Goal: Task Accomplishment & Management: Manage account settings

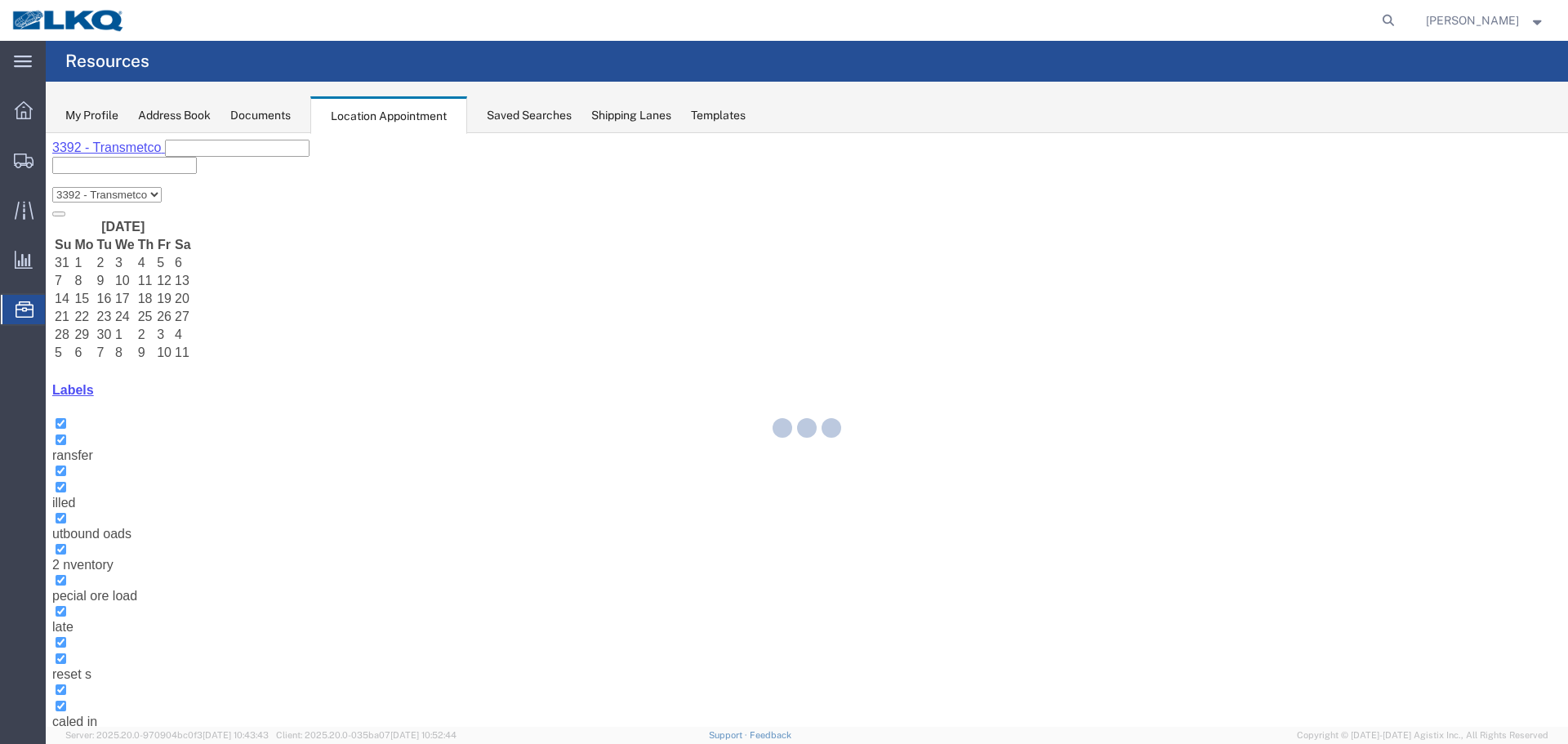
select select "28018"
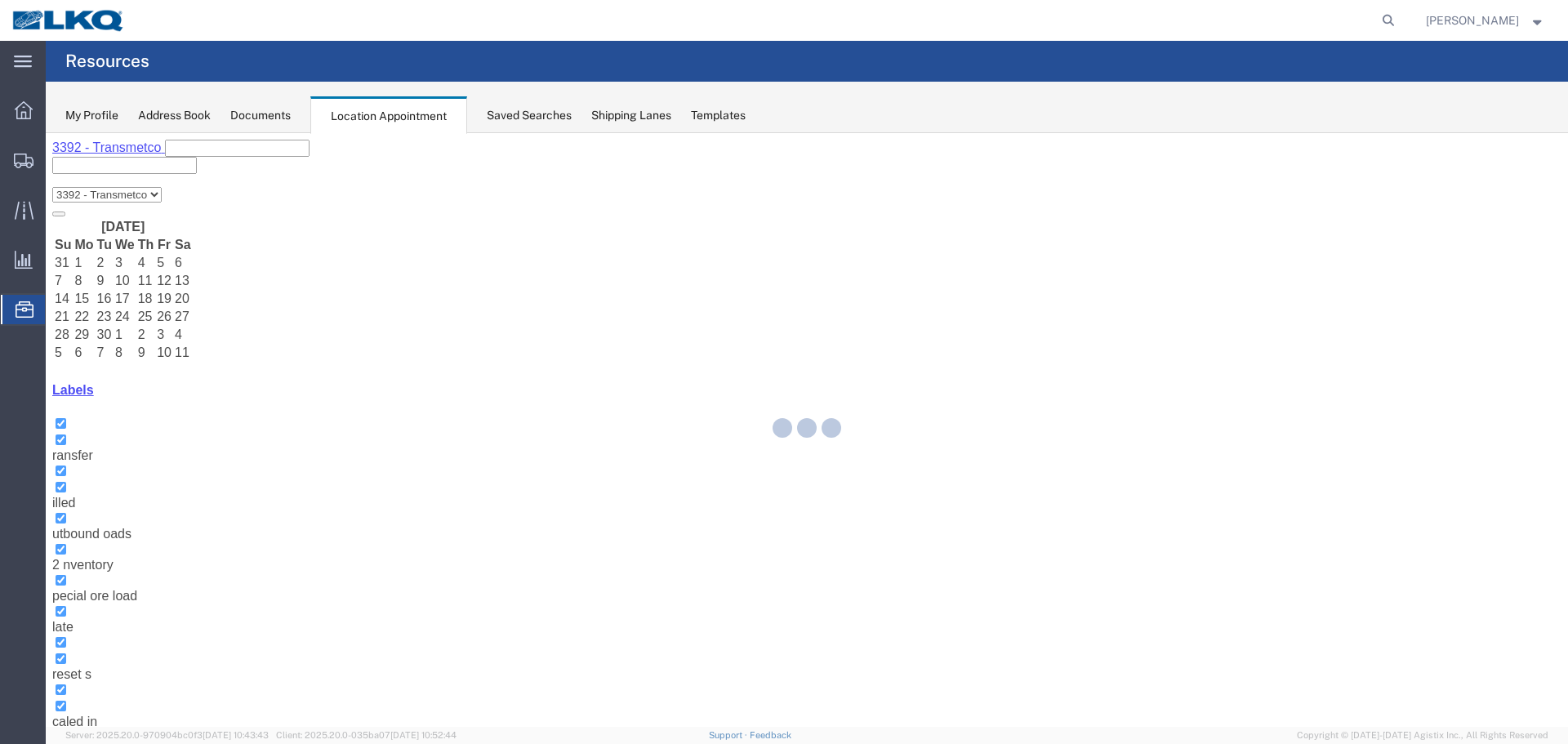
select select "1"
select select "22"
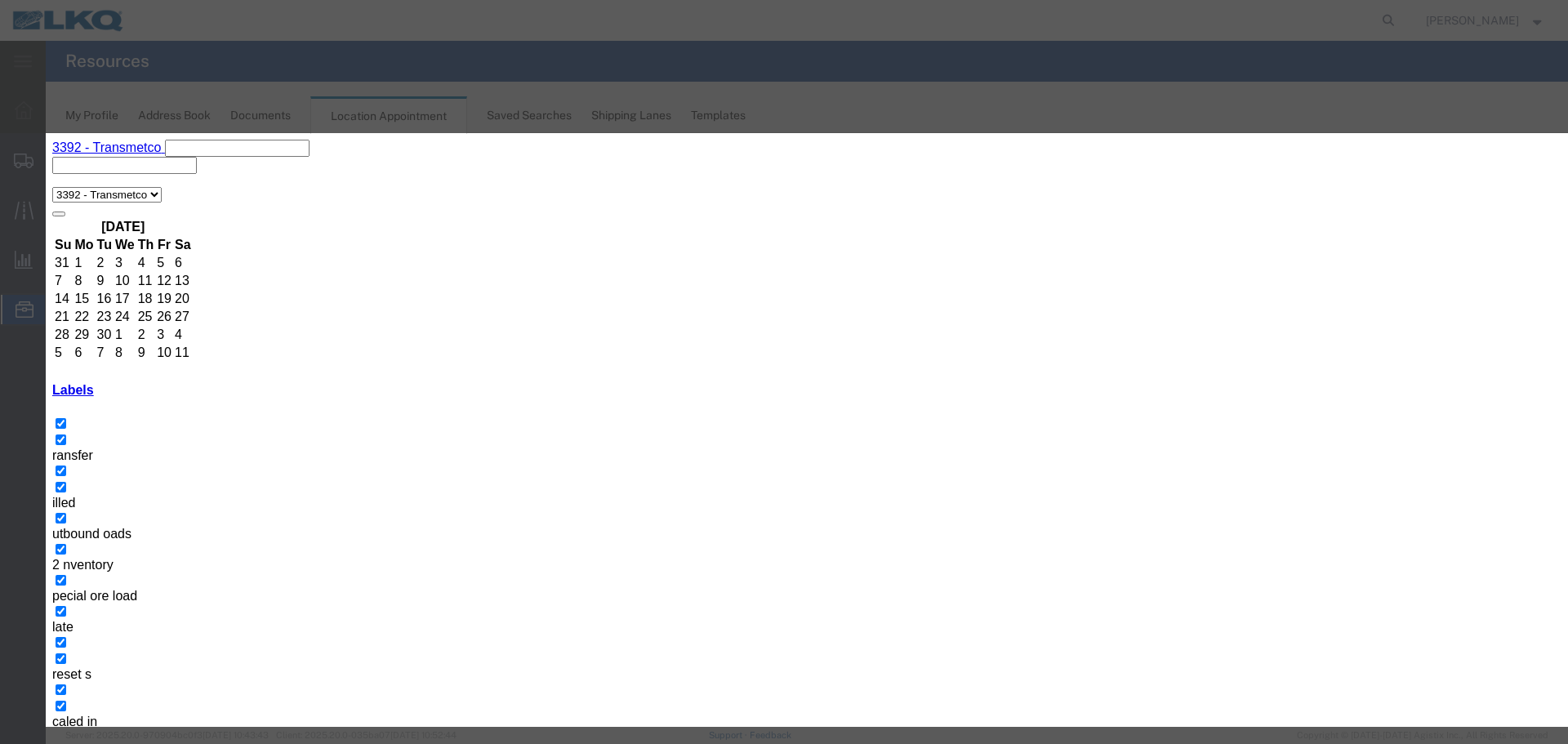
select select
type input "de"
select select "40"
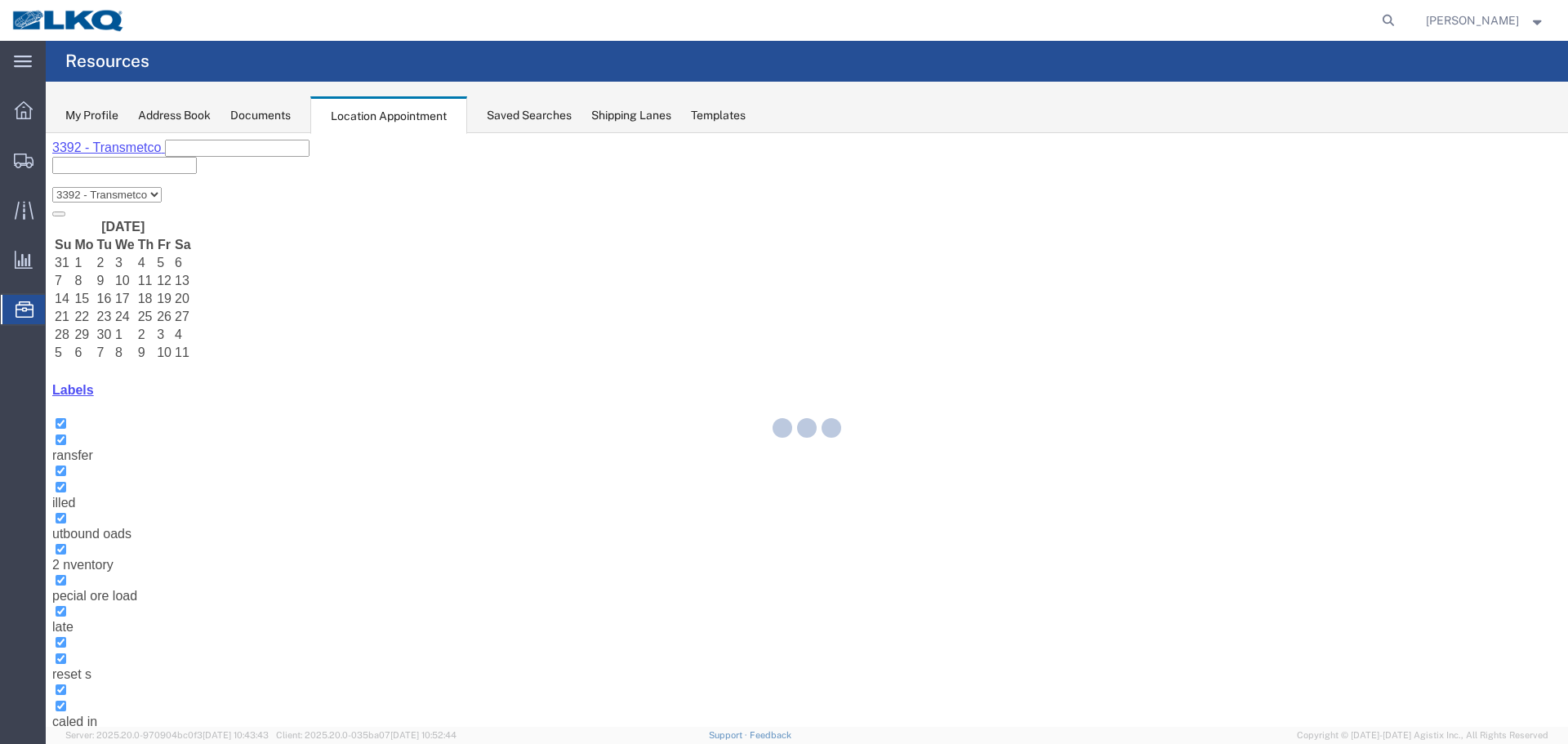
select select "100"
select select "1"
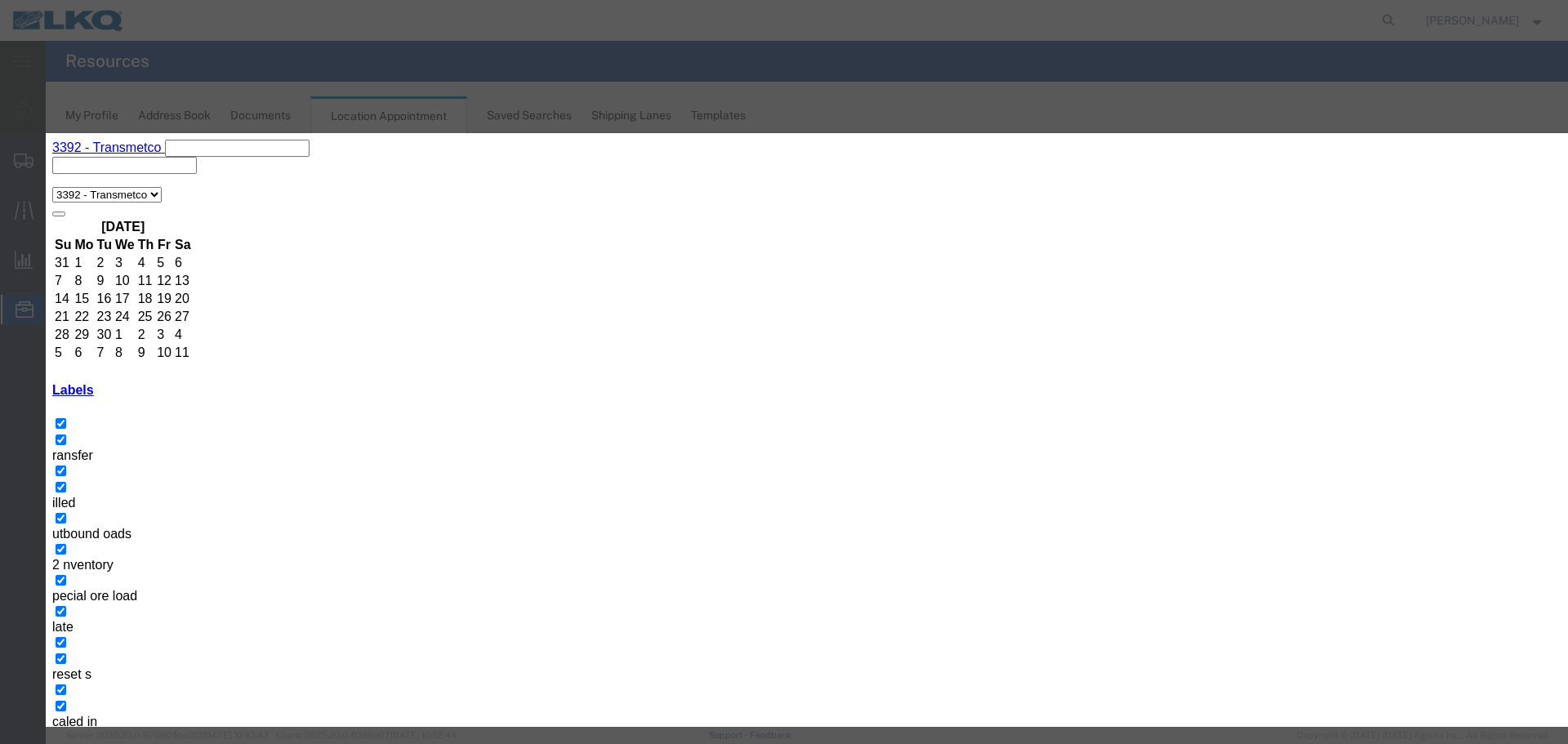
select select "22"
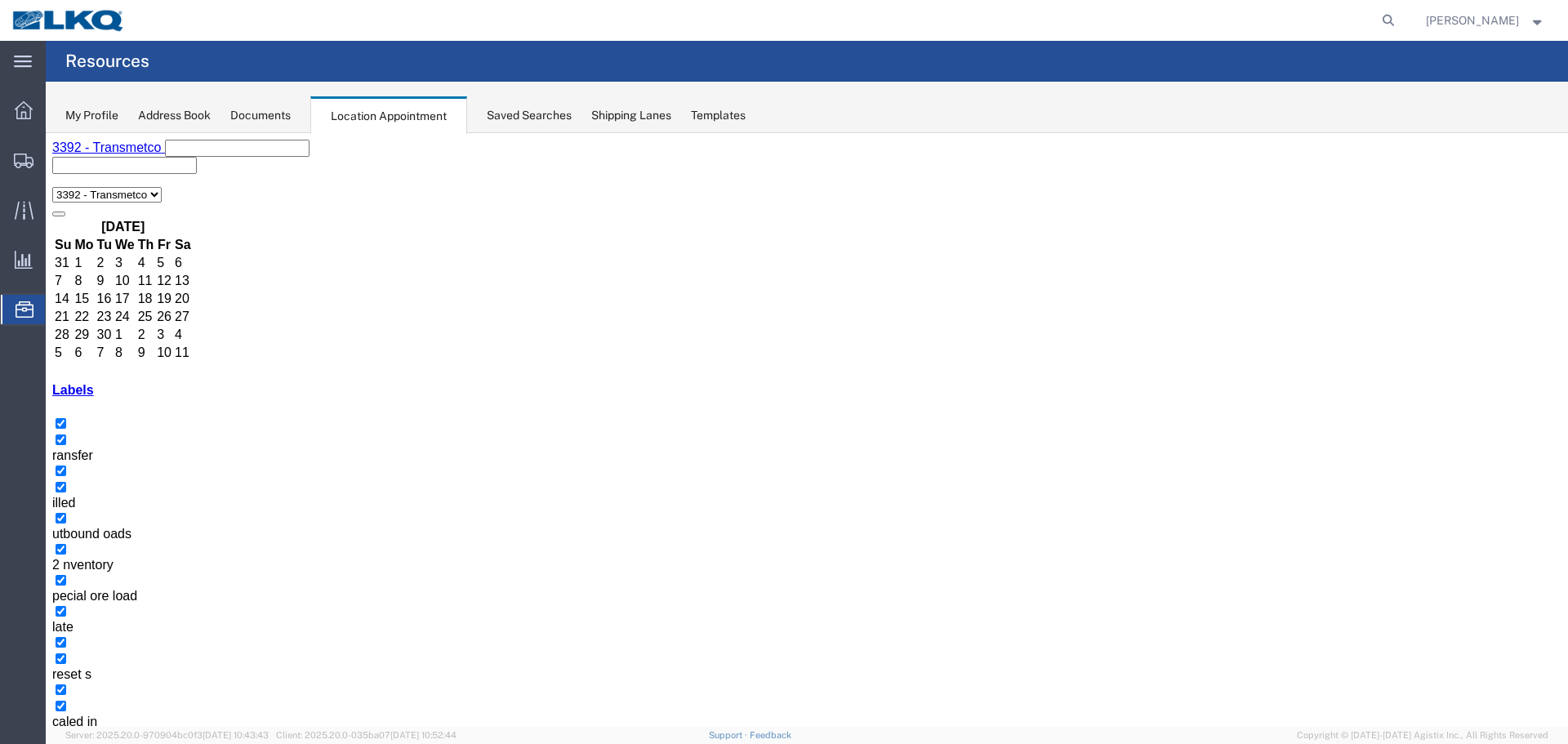
select select "100"
select select "1"
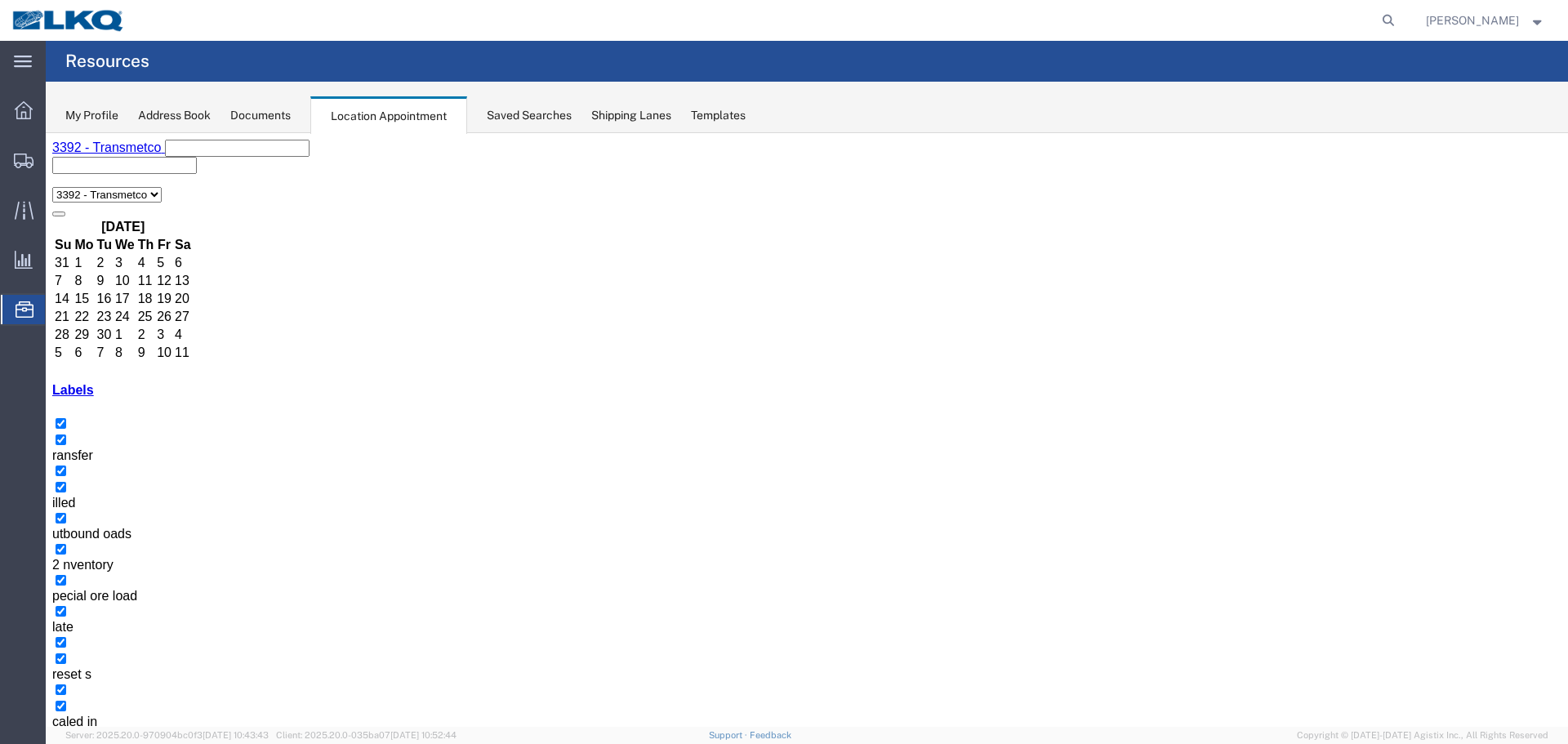
select select "22"
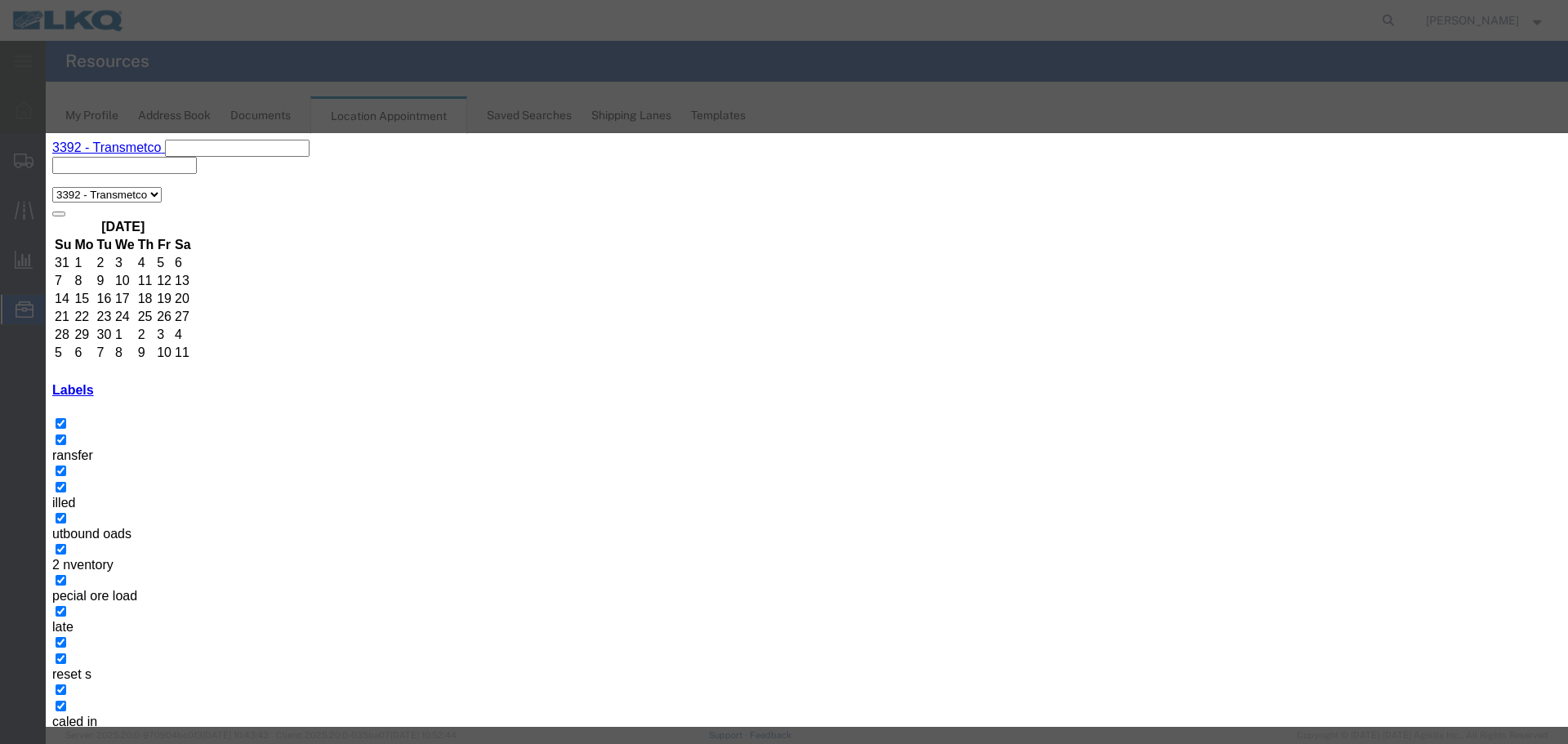
type input "de"
select select "40"
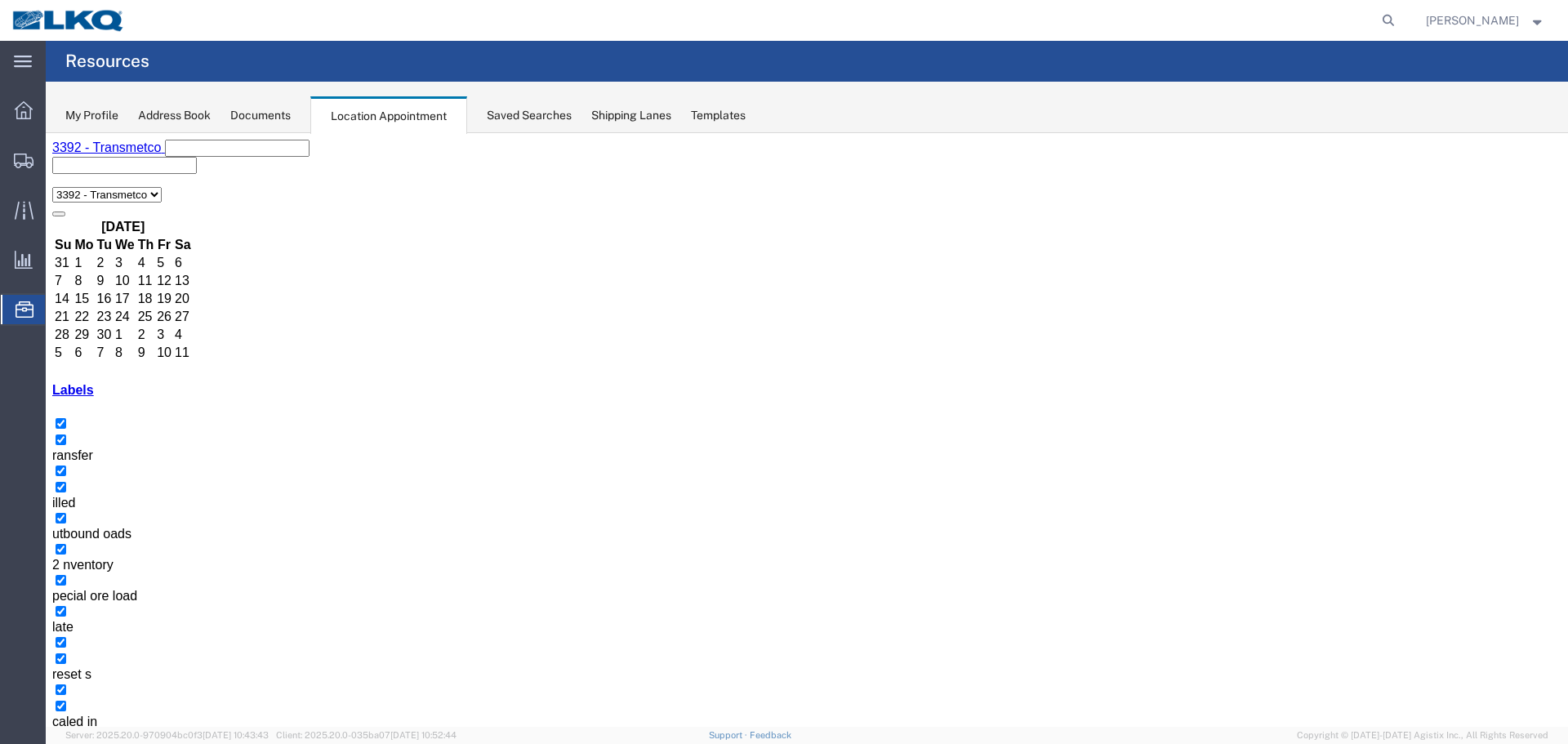
drag, startPoint x: 1249, startPoint y: 437, endPoint x: 1235, endPoint y: 430, distance: 15.7
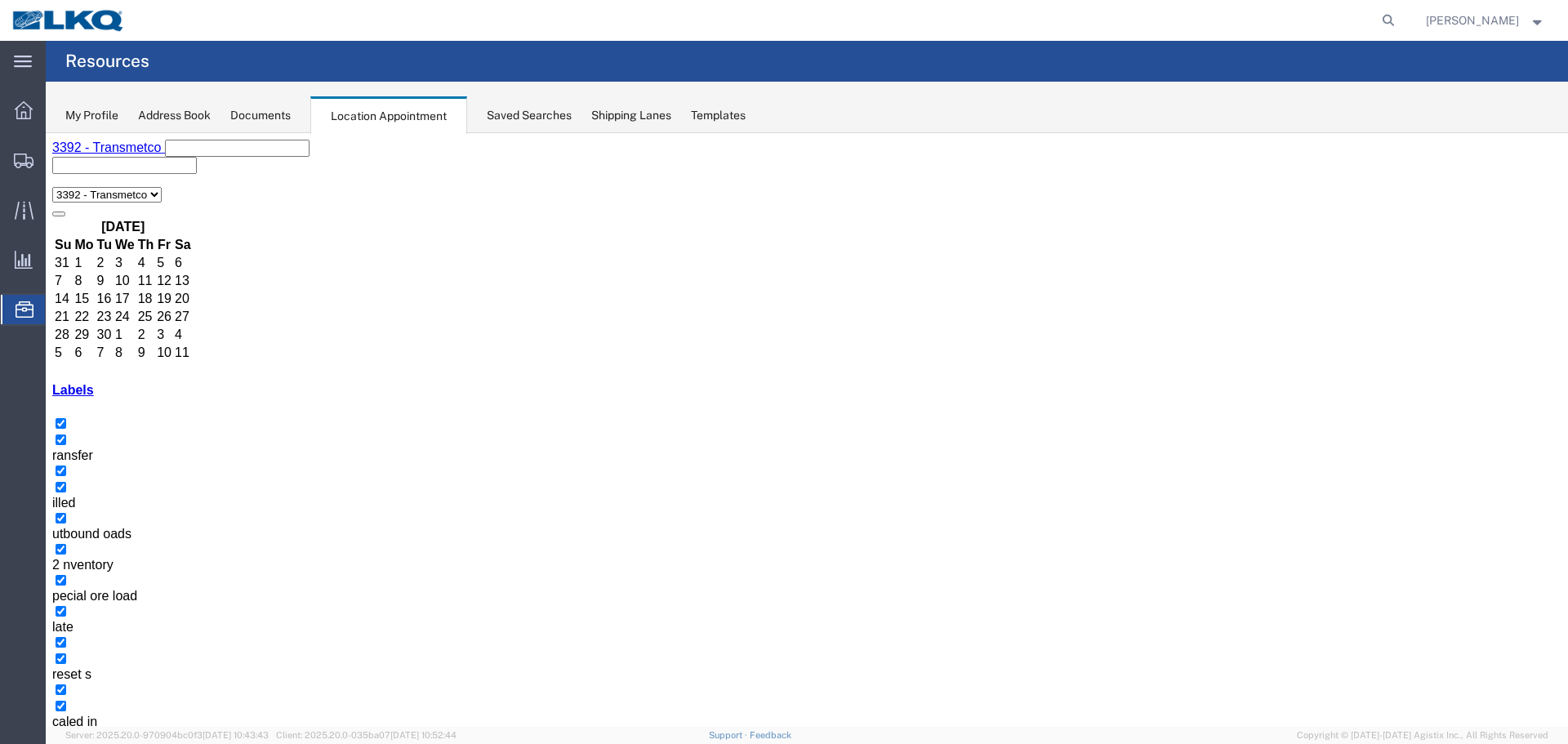
drag, startPoint x: 1249, startPoint y: 399, endPoint x: 1192, endPoint y: 379, distance: 60.4
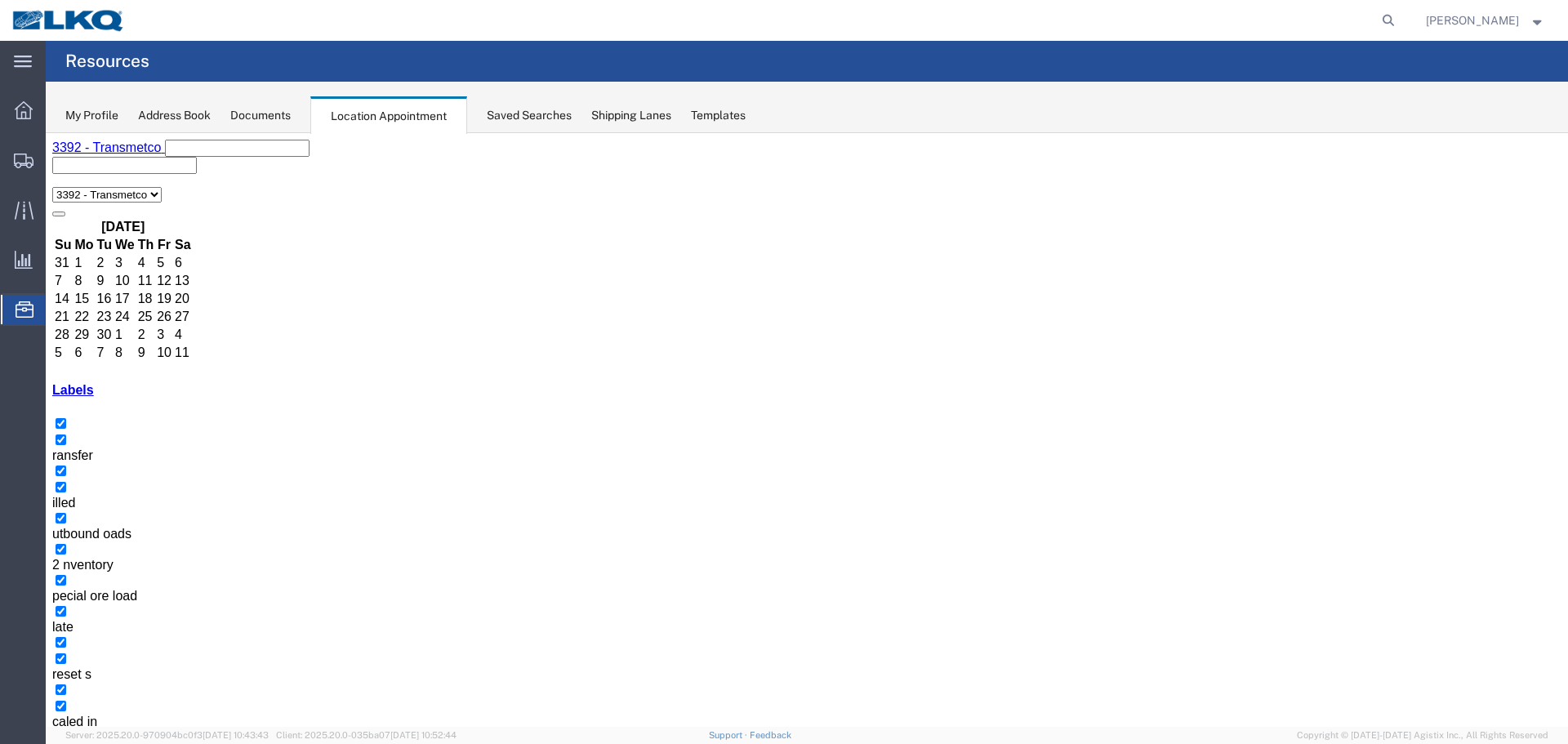
drag, startPoint x: 1245, startPoint y: 399, endPoint x: 1207, endPoint y: 385, distance: 40.5
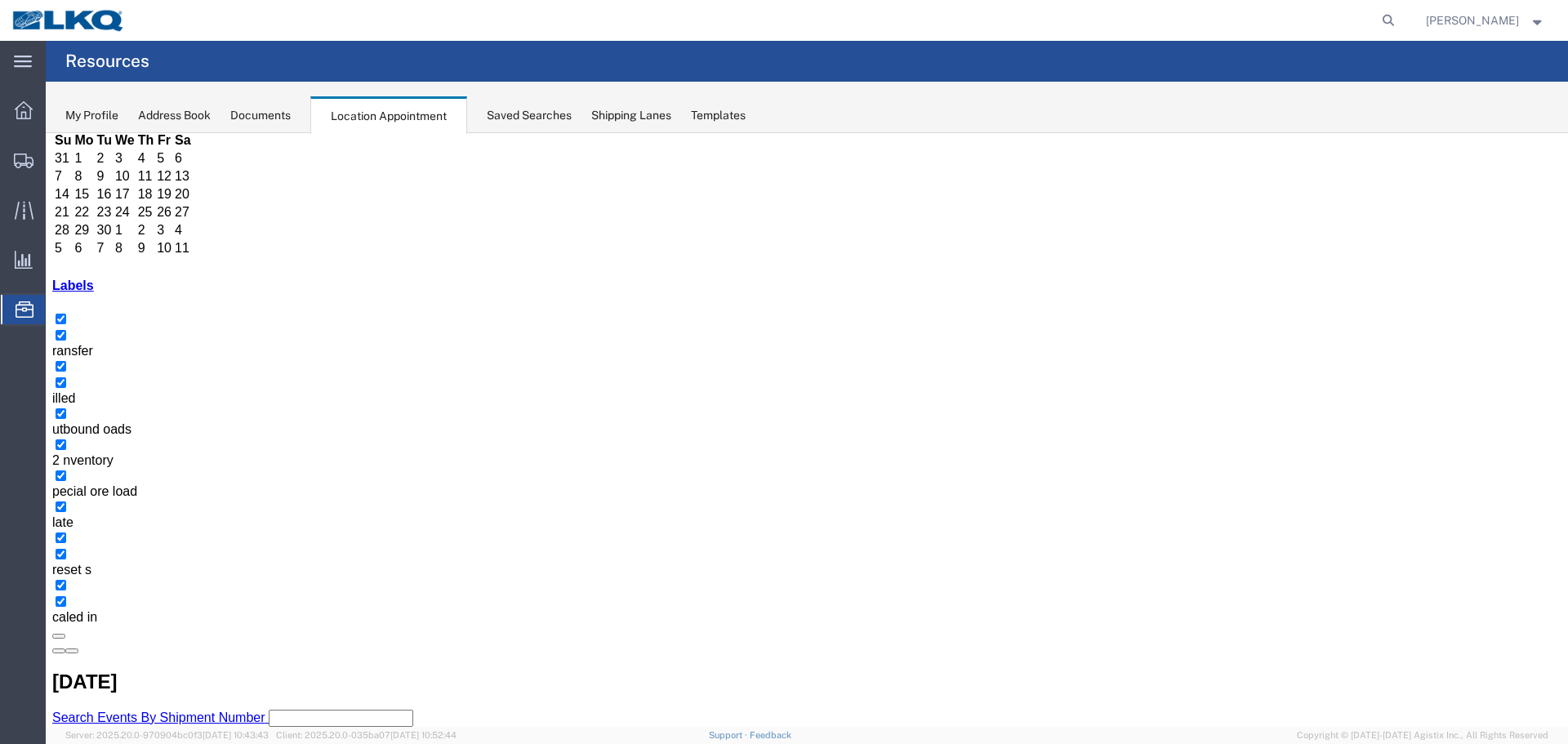
scroll to position [137, 0]
